Goal: Navigation & Orientation: Find specific page/section

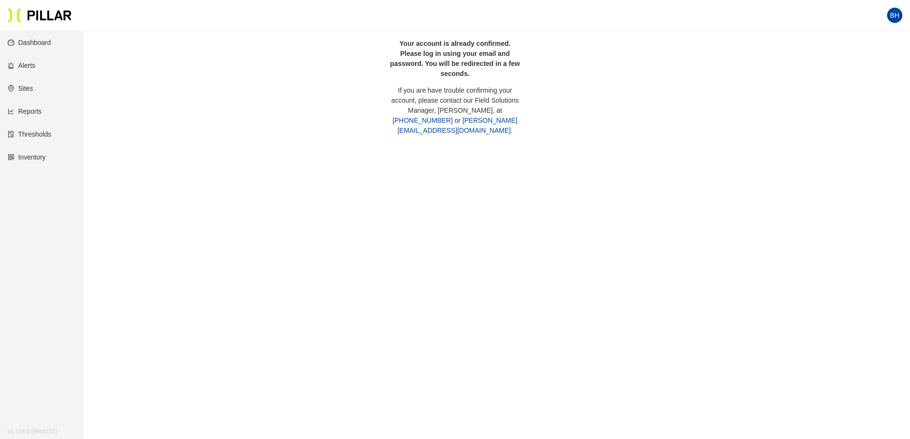
click at [31, 40] on link "Dashboard" at bounding box center [29, 43] width 43 height 8
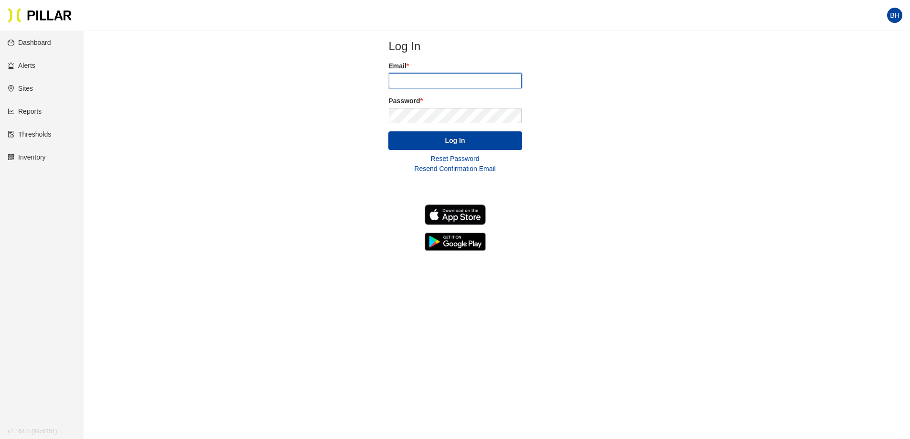
click at [417, 81] on input "email" at bounding box center [455, 80] width 133 height 15
type input "[EMAIL_ADDRESS][DOMAIN_NAME]"
click at [451, 138] on button "Log In" at bounding box center [455, 140] width 134 height 19
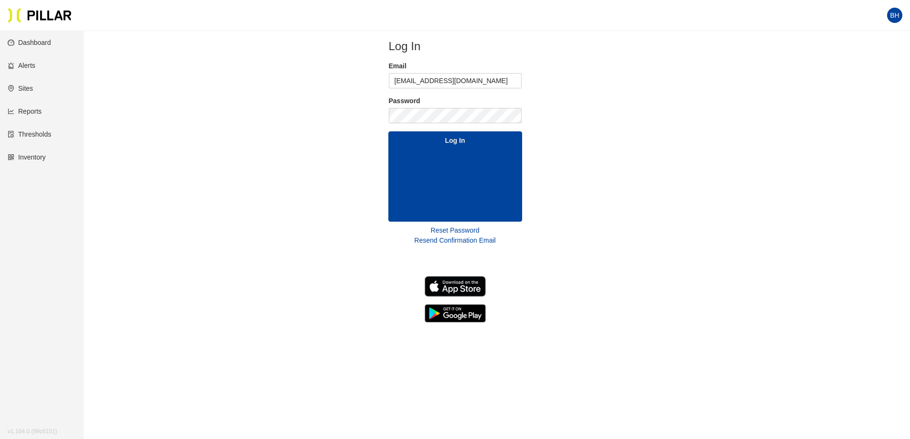
click at [27, 68] on link "Alerts" at bounding box center [22, 66] width 28 height 8
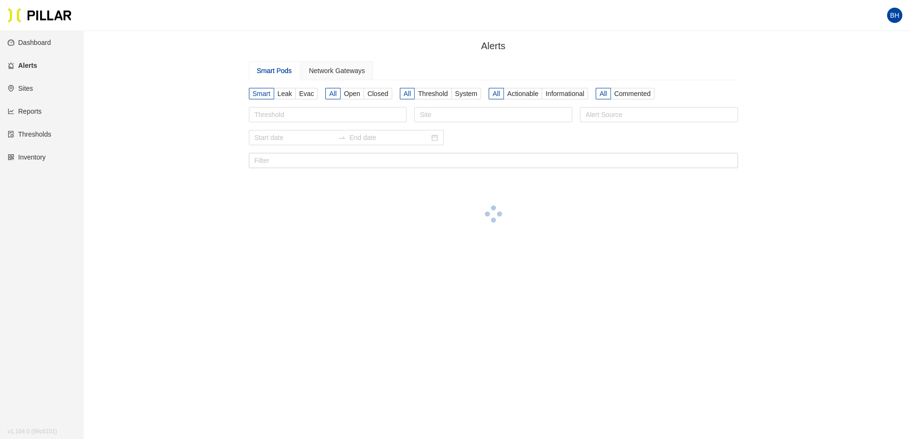
click at [29, 88] on link "Sites" at bounding box center [20, 89] width 25 height 8
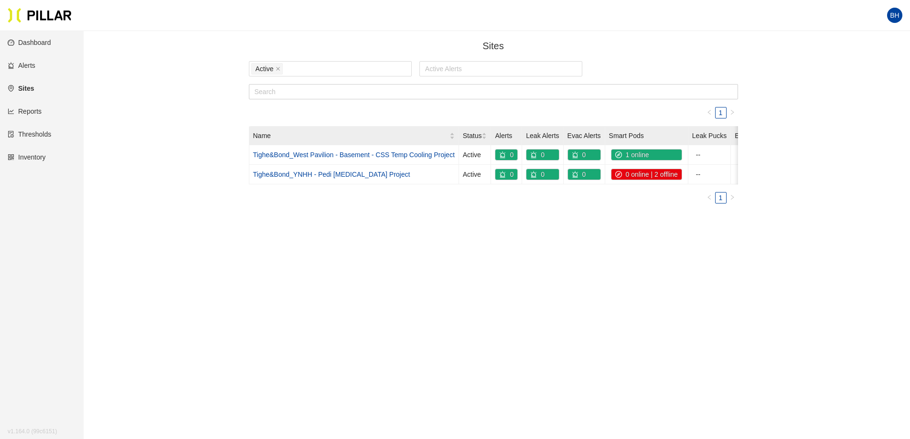
click at [30, 110] on link "Reports" at bounding box center [25, 111] width 34 height 8
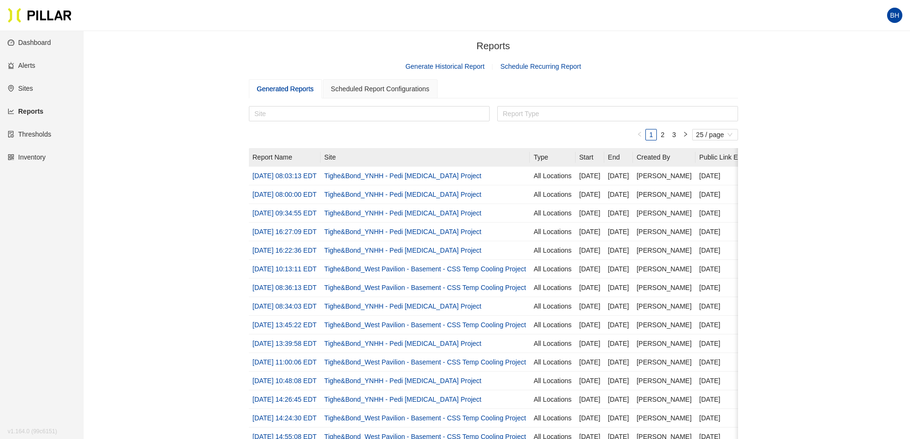
click at [29, 86] on link "Sites" at bounding box center [20, 89] width 25 height 8
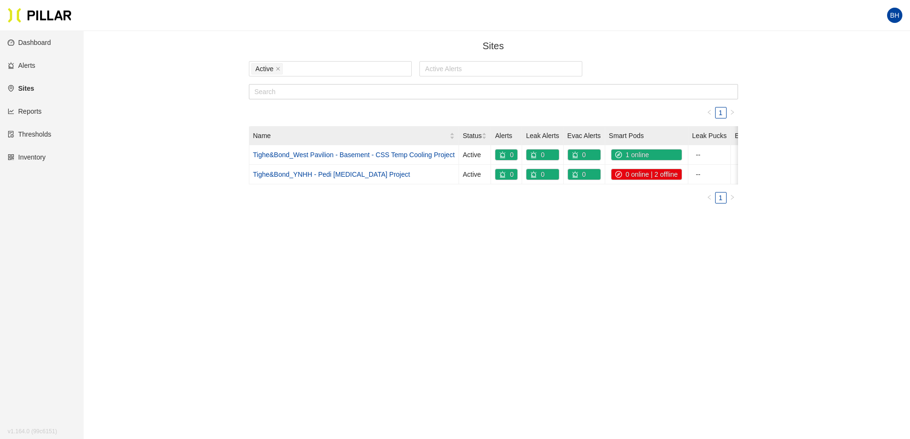
click at [38, 44] on link "Dashboard" at bounding box center [29, 43] width 43 height 8
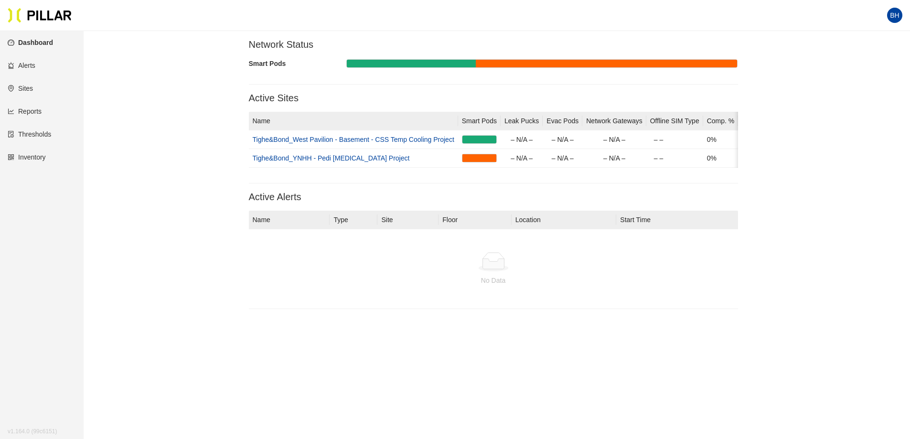
click at [19, 63] on link "Alerts" at bounding box center [22, 66] width 28 height 8
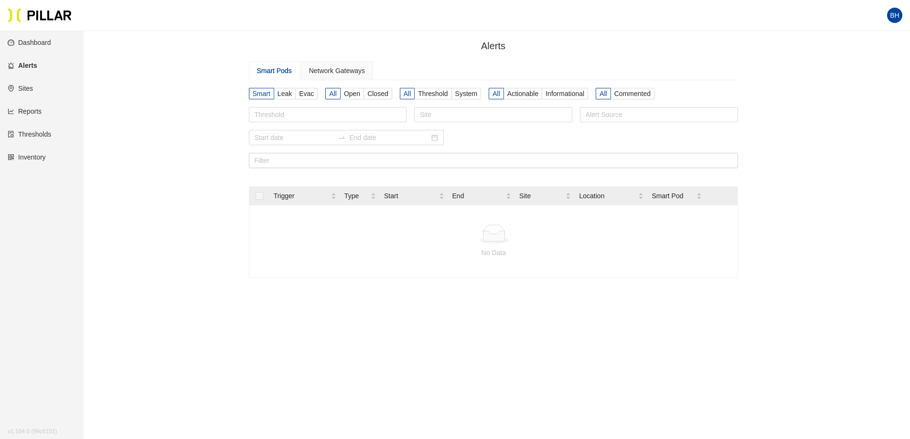
click at [23, 87] on link "Sites" at bounding box center [20, 89] width 25 height 8
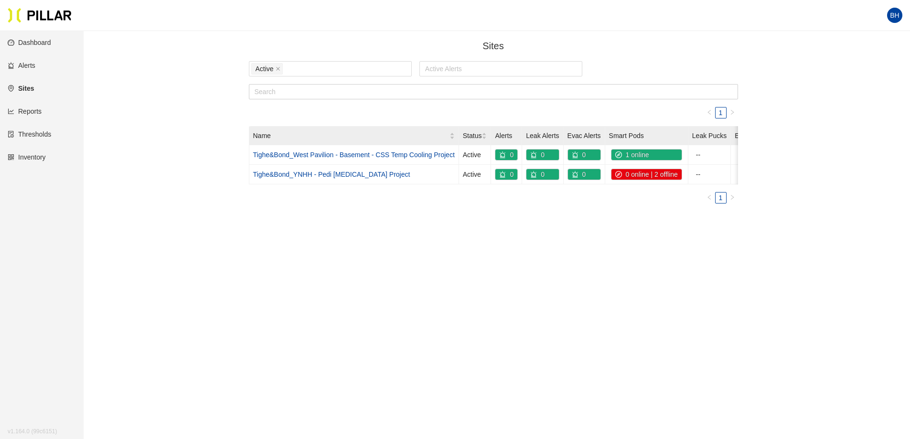
click at [32, 41] on link "Dashboard" at bounding box center [29, 43] width 43 height 8
